Goal: Information Seeking & Learning: Find specific fact

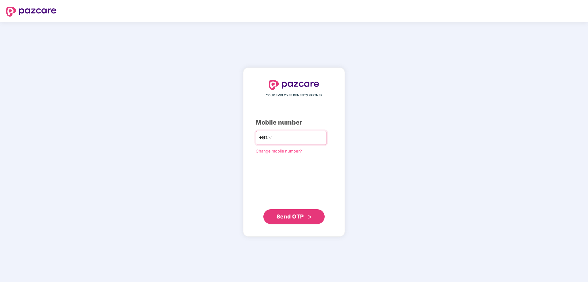
click at [275, 138] on input "number" at bounding box center [298, 138] width 50 height 10
type input "**********"
click link "Change mobile number?" at bounding box center [279, 150] width 46 height 5
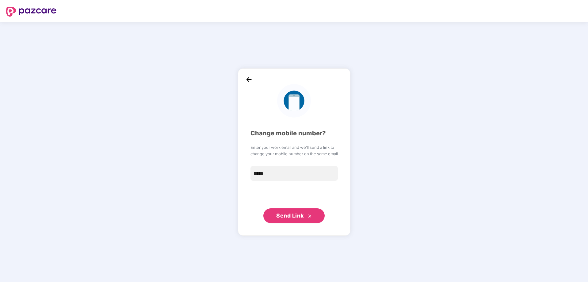
type input "*****"
click at [245, 78] on img at bounding box center [248, 79] width 9 height 9
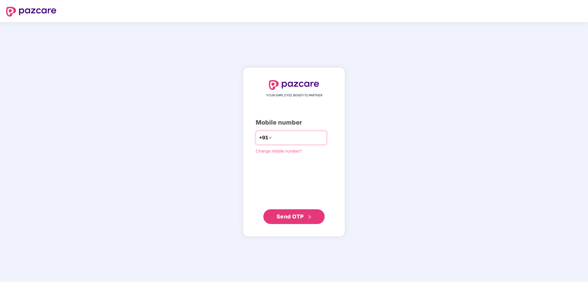
click at [283, 136] on input "number" at bounding box center [298, 138] width 50 height 10
type input "**********"
click at [304, 212] on span "Send OTP" at bounding box center [293, 216] width 35 height 9
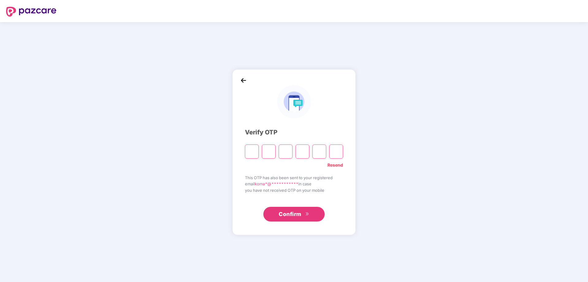
paste input "*"
type input "*"
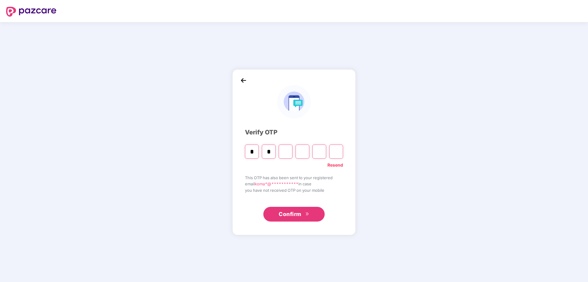
type input "*"
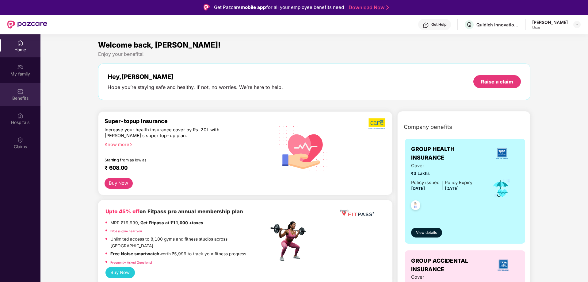
click at [19, 90] on img at bounding box center [20, 91] width 6 height 6
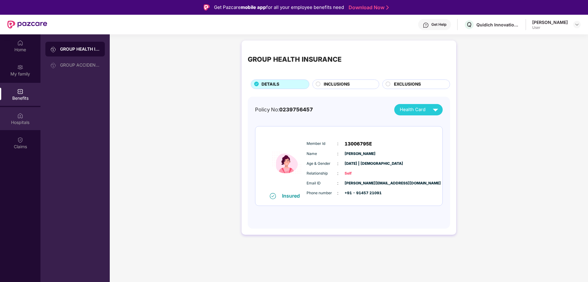
click at [19, 125] on div "Hospitals" at bounding box center [20, 122] width 40 height 6
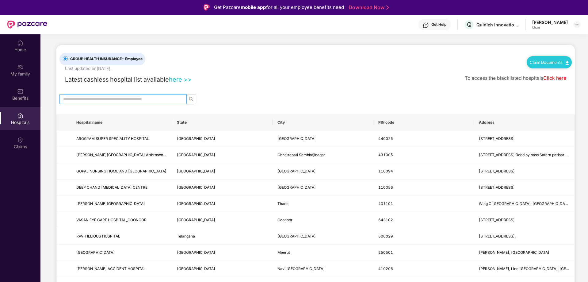
click at [182, 95] on span at bounding box center [122, 99] width 127 height 10
click at [157, 100] on input "text" at bounding box center [120, 99] width 115 height 7
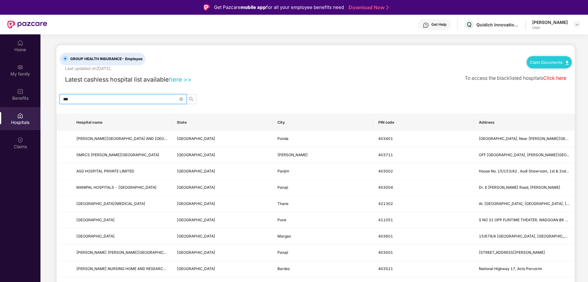
type input "***"
click at [182, 79] on link "here >>" at bounding box center [180, 79] width 23 height 7
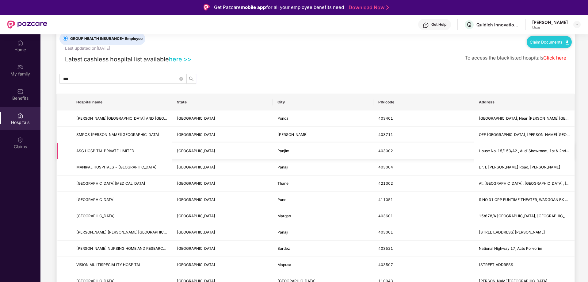
scroll to position [31, 0]
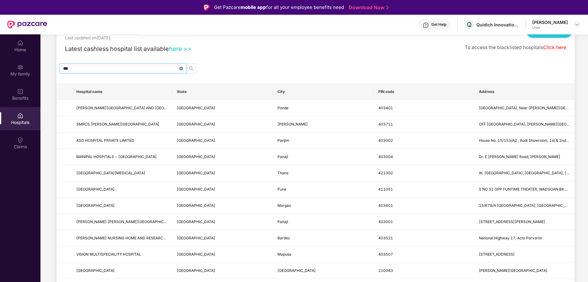
click at [180, 68] on icon "close-circle" at bounding box center [181, 68] width 4 height 4
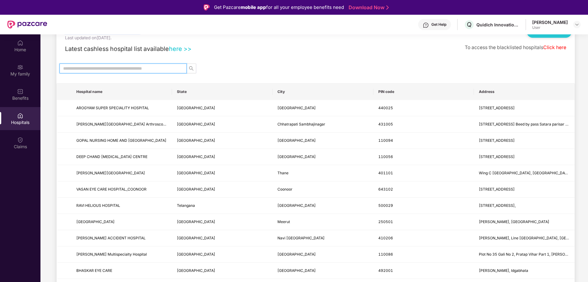
click at [167, 70] on input "text" at bounding box center [120, 68] width 115 height 7
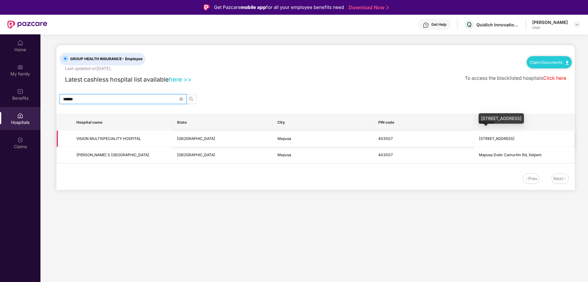
type input "******"
click at [514, 136] on span "[STREET_ADDRESS]" at bounding box center [497, 138] width 36 height 5
click at [479, 138] on span "[STREET_ADDRESS]" at bounding box center [497, 138] width 36 height 5
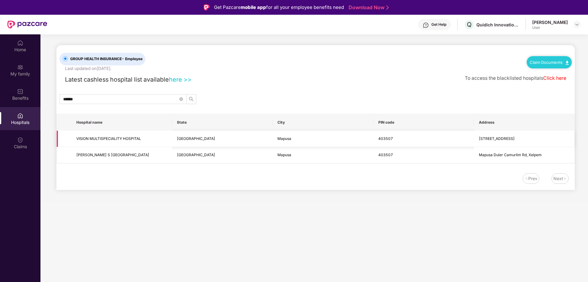
click at [457, 137] on td "403507" at bounding box center [423, 139] width 101 height 16
click at [500, 139] on span "[STREET_ADDRESS]" at bounding box center [497, 138] width 36 height 5
click at [439, 138] on td "403507" at bounding box center [423, 139] width 101 height 16
click at [296, 138] on td "Mapusa" at bounding box center [322, 139] width 101 height 16
click at [90, 140] on span "VISION MULTISPECIALITY HOSPITAL" at bounding box center [108, 138] width 65 height 5
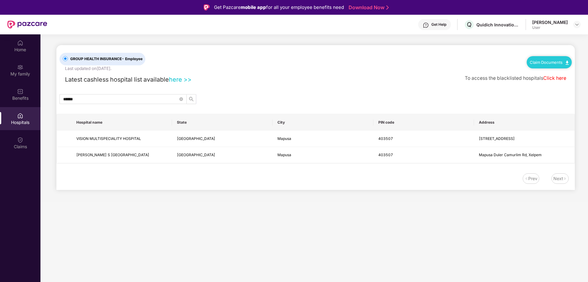
click at [555, 78] on link "Click here" at bounding box center [554, 78] width 23 height 6
drag, startPoint x: 479, startPoint y: 139, endPoint x: 569, endPoint y: 137, distance: 90.4
click at [569, 137] on td "[STREET_ADDRESS]" at bounding box center [524, 139] width 101 height 16
copy span "[STREET_ADDRESS]"
drag, startPoint x: 78, startPoint y: 138, endPoint x: 161, endPoint y: 138, distance: 83.0
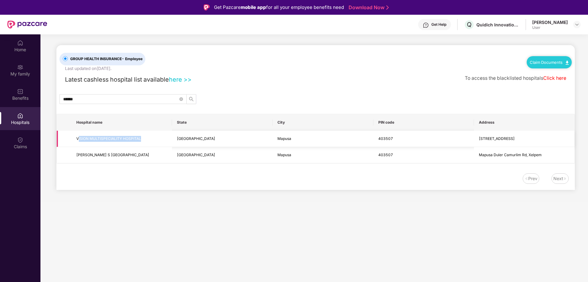
click at [161, 138] on span "VISION MULTISPECIALITY HOSPITAL" at bounding box center [121, 139] width 91 height 6
copy span "ISION MULTISPECIALITY HOSPITAL"
drag, startPoint x: 76, startPoint y: 137, endPoint x: 145, endPoint y: 141, distance: 69.4
click at [145, 141] on td "VISION MULTISPECIALITY HOSPITAL" at bounding box center [121, 139] width 101 height 16
copy span "VISION MULTISPECIALITY HOSPITAL"
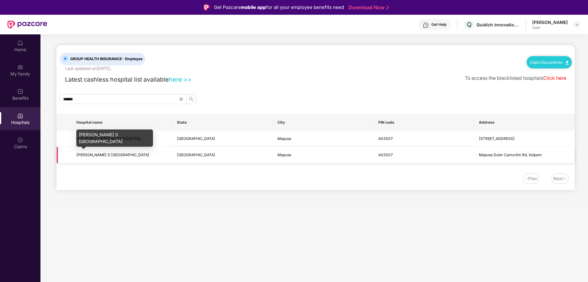
click at [77, 154] on span "[PERSON_NAME] S [GEOGRAPHIC_DATA]" at bounding box center [112, 154] width 73 height 5
copy span "[PERSON_NAME] S [GEOGRAPHIC_DATA]"
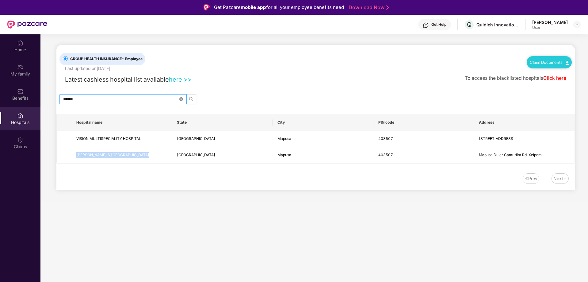
click at [181, 99] on icon "close-circle" at bounding box center [181, 99] width 4 height 4
click at [134, 99] on input "text" at bounding box center [120, 99] width 115 height 7
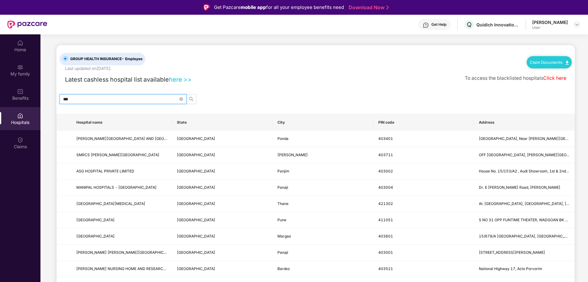
drag, startPoint x: 130, startPoint y: 99, endPoint x: 54, endPoint y: 97, distance: 75.4
click at [57, 98] on div "***" at bounding box center [315, 99] width 518 height 10
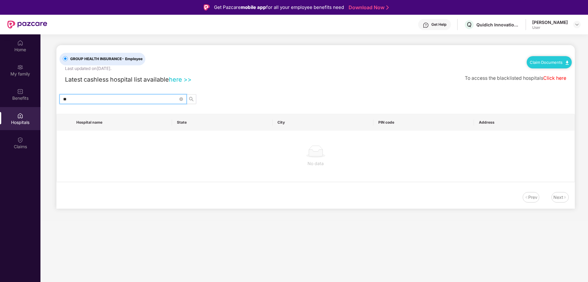
type input "*"
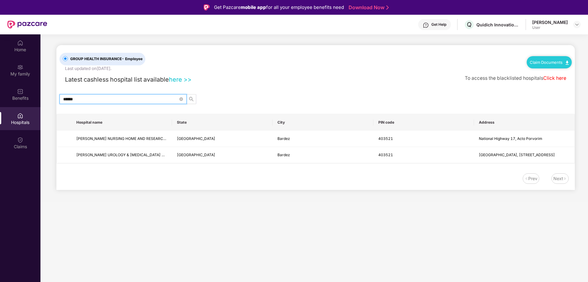
type input "******"
drag, startPoint x: 77, startPoint y: 139, endPoint x: 585, endPoint y: 151, distance: 508.2
click at [585, 151] on main "GROUP HEALTH INSURANCE - Employee Last updated on [DATE] . Claim Documents Late…" at bounding box center [313, 118] width 547 height 168
copy table "Hospital name State City PIN code Address"
click at [460, 218] on main "GROUP HEALTH INSURANCE - Employee Last updated on [DATE] . Claim Documents Late…" at bounding box center [313, 175] width 547 height 282
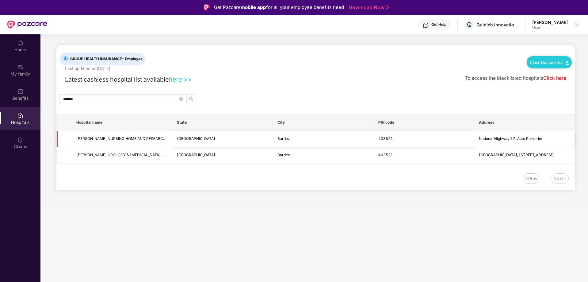
click at [66, 138] on td at bounding box center [64, 139] width 15 height 16
click at [106, 138] on span "[PERSON_NAME] NURSING HOME AND RESEARCH CENTRE" at bounding box center [128, 138] width 105 height 5
click at [226, 204] on main "GROUP HEALTH INSURANCE - Employee Last updated on [DATE] . Claim Documents Late…" at bounding box center [313, 175] width 547 height 282
